Goal: Information Seeking & Learning: Learn about a topic

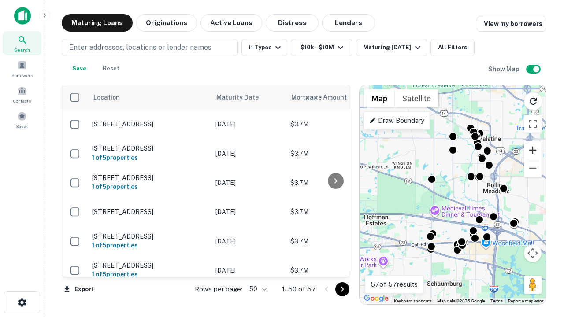
click at [533, 150] on button "Zoom in" at bounding box center [533, 151] width 18 height 18
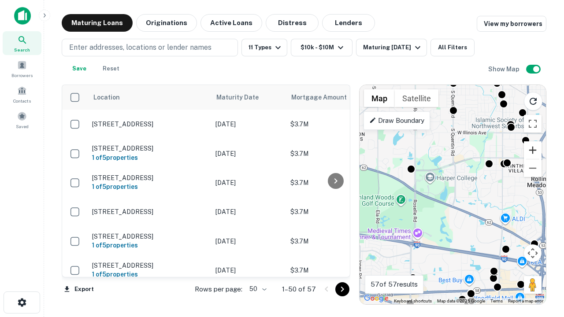
click at [533, 150] on button "Zoom in" at bounding box center [533, 151] width 18 height 18
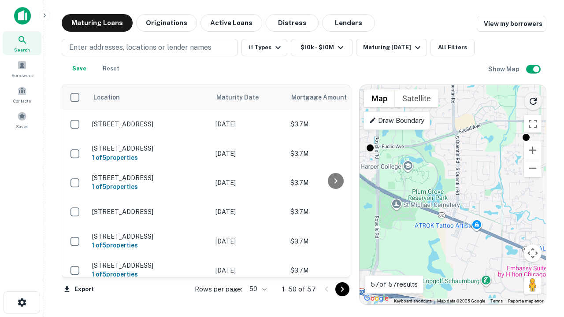
click at [534, 100] on icon "Reload search area" at bounding box center [533, 101] width 11 height 11
